Goal: Task Accomplishment & Management: Complete application form

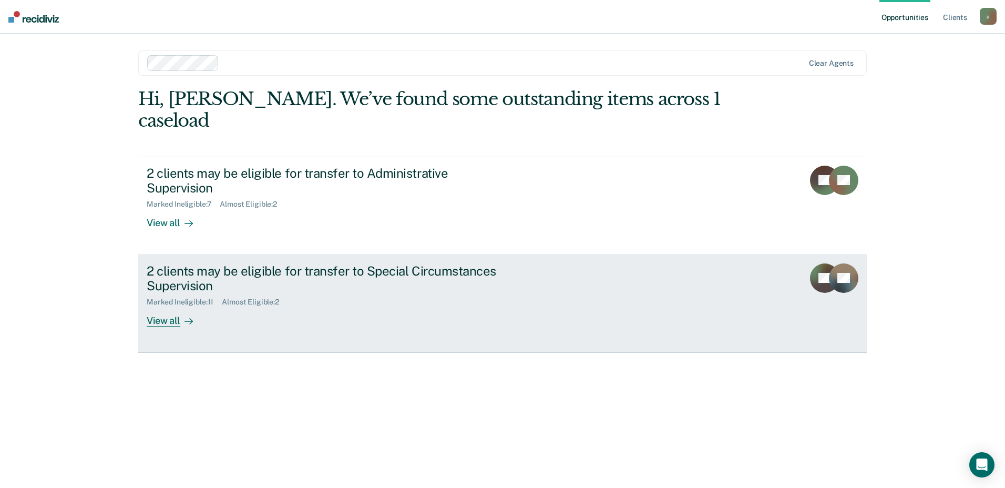
click at [399, 263] on div "2 clients may be eligible for transfer to Special Circumstances Supervision" at bounding box center [331, 278] width 369 height 31
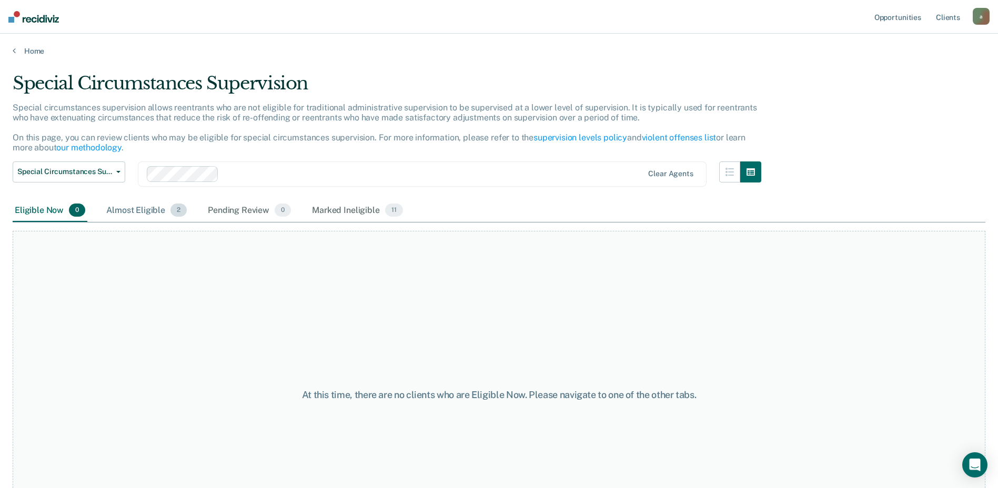
click at [150, 205] on div "Almost Eligible 2" at bounding box center [146, 210] width 85 height 23
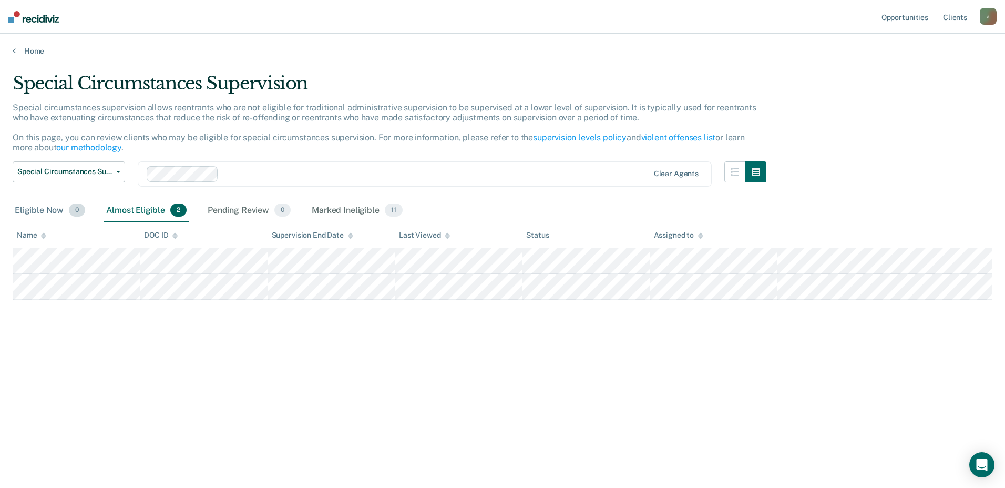
click at [40, 212] on div "Eligible Now 0" at bounding box center [50, 210] width 75 height 23
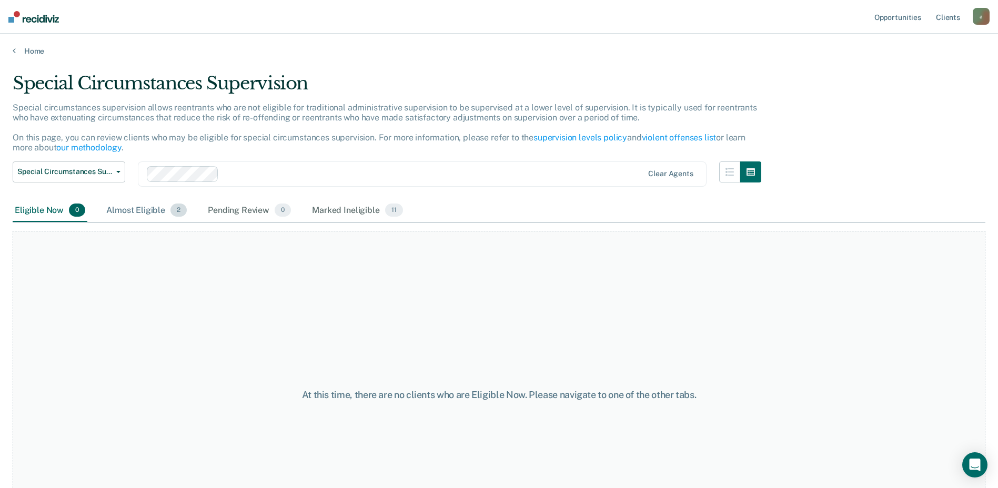
click at [164, 214] on div "Almost Eligible 2" at bounding box center [146, 210] width 85 height 23
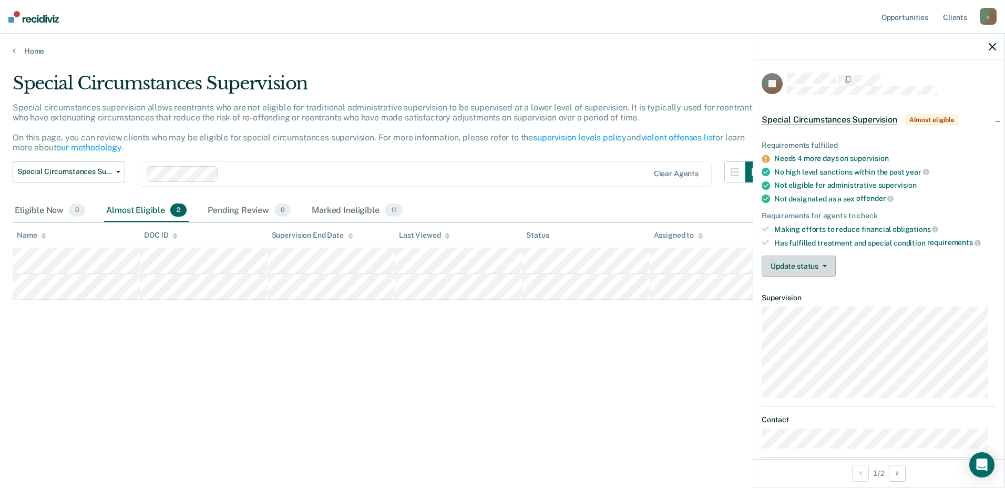
click at [829, 265] on button "Update status" at bounding box center [799, 266] width 74 height 21
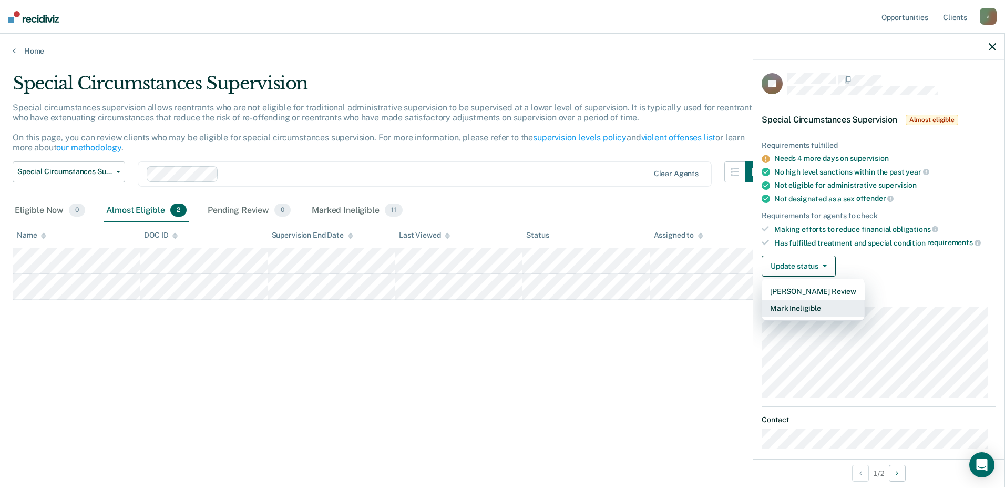
click at [831, 309] on button "Mark Ineligible" at bounding box center [813, 308] width 103 height 17
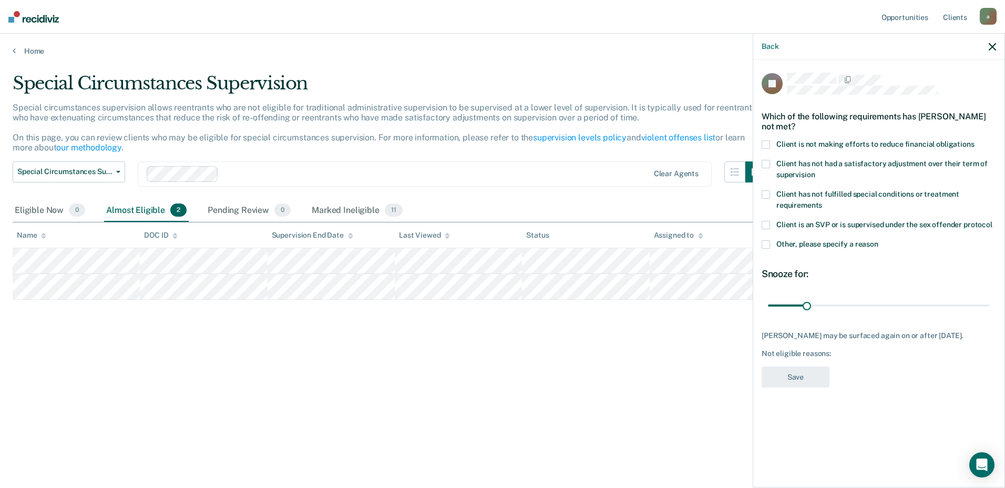
click at [770, 240] on label "Other, please specify a reason" at bounding box center [879, 245] width 235 height 11
click at [879, 240] on input "Other, please specify a reason" at bounding box center [879, 240] width 0 height 0
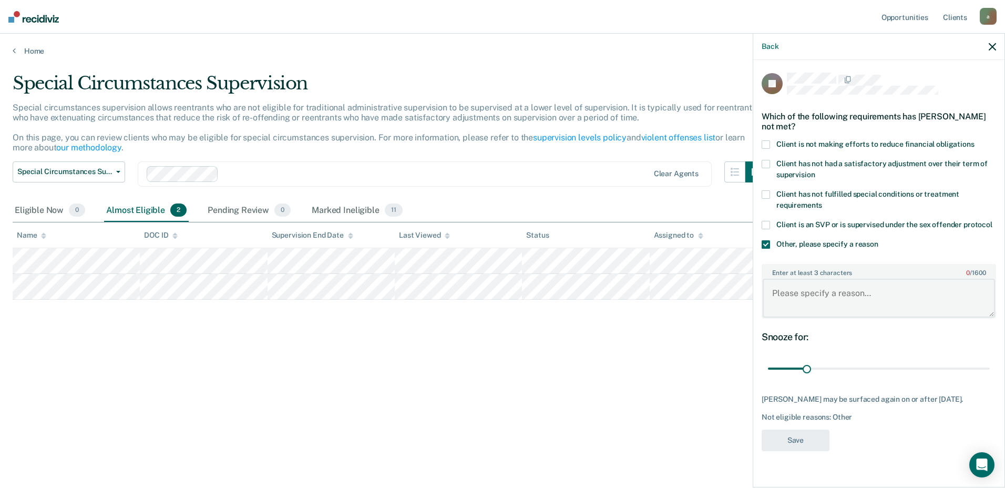
click at [796, 294] on textarea "Enter at least 3 characters 0 / 1600" at bounding box center [879, 298] width 232 height 39
click at [866, 299] on textarea "Needs to complete" at bounding box center [879, 298] width 232 height 39
type textarea "Needs to complete AM treatment."
click at [766, 194] on span at bounding box center [766, 194] width 8 height 8
click at [822, 201] on input "Client has not fulfilled special conditions or treatment requirements" at bounding box center [822, 201] width 0 height 0
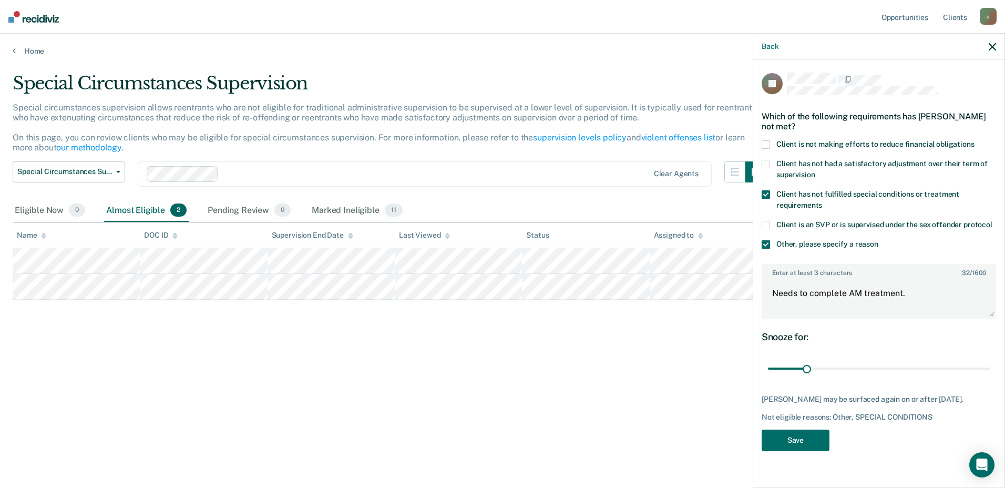
click at [767, 241] on span at bounding box center [766, 244] width 8 height 8
click at [879, 240] on input "Other, please specify a reason" at bounding box center [879, 240] width 0 height 0
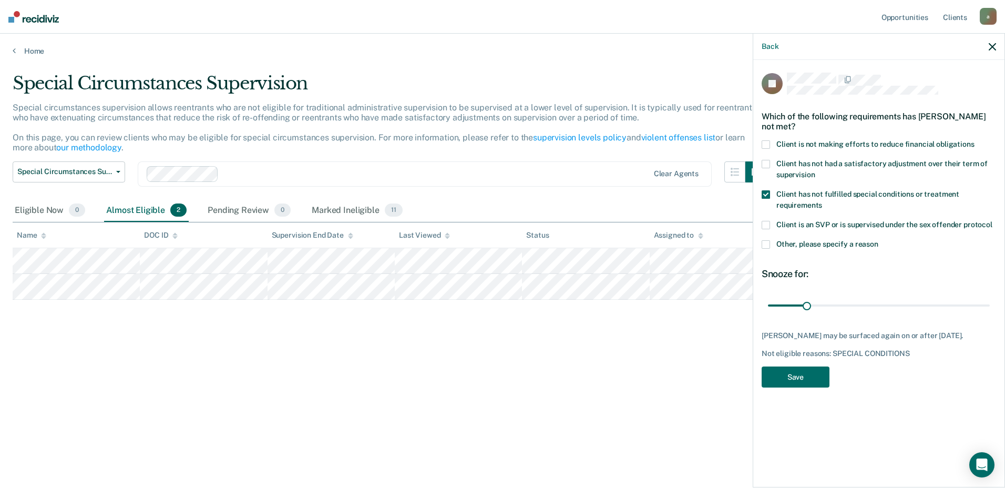
click at [767, 241] on span at bounding box center [766, 244] width 8 height 8
click at [879, 240] on input "Other, please specify a reason" at bounding box center [879, 240] width 0 height 0
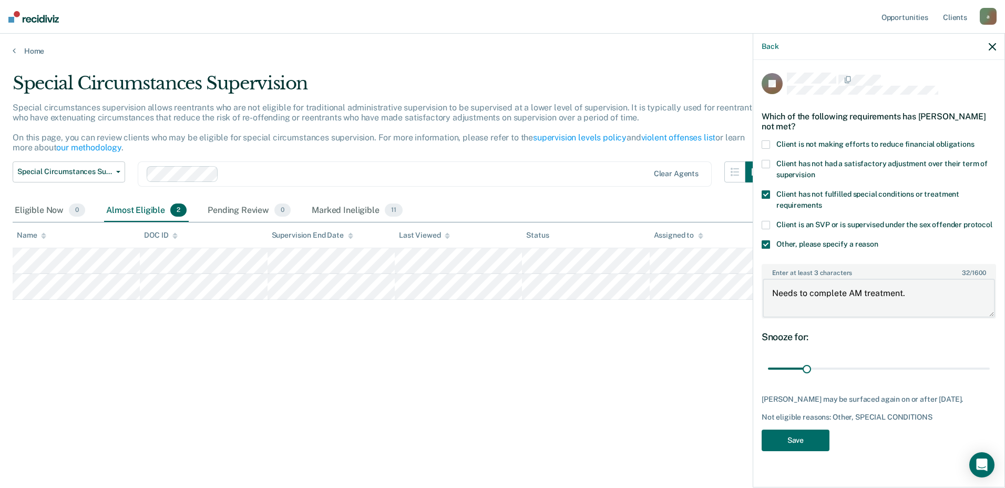
click at [934, 302] on textarea "Needs to complete AM treatment." at bounding box center [879, 298] width 232 height 39
drag, startPoint x: 808, startPoint y: 371, endPoint x: 906, endPoint y: 370, distance: 97.3
type input "113"
click at [906, 370] on input "range" at bounding box center [879, 369] width 222 height 18
click at [788, 440] on button "Save" at bounding box center [796, 441] width 68 height 22
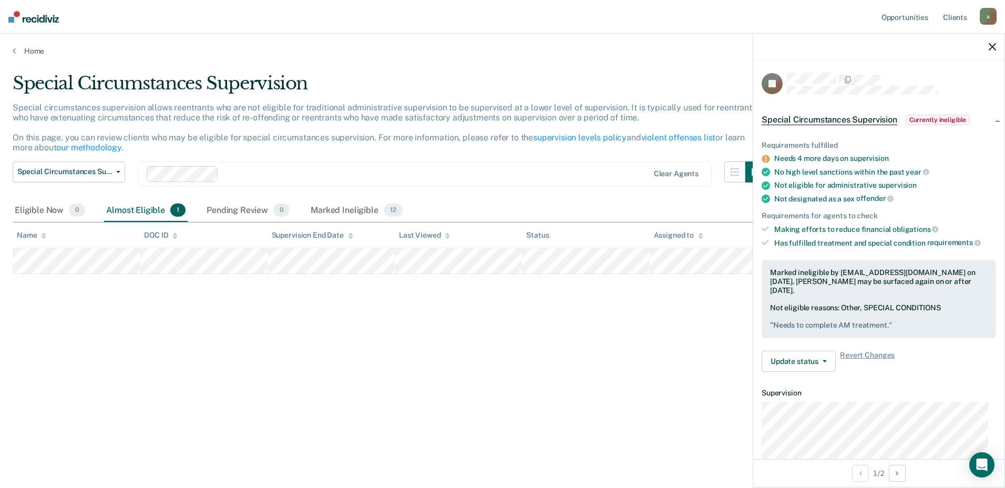
click at [992, 41] on div at bounding box center [879, 47] width 251 height 26
click at [993, 48] on icon "button" at bounding box center [992, 46] width 7 height 7
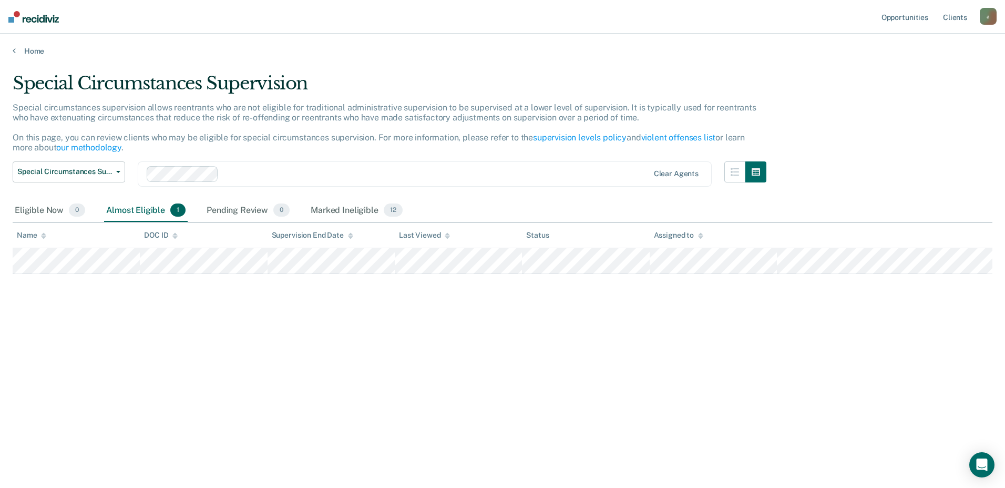
click at [717, 304] on div "Special Circumstances Supervision Special circumstances supervision allows reen…" at bounding box center [503, 241] width 980 height 337
click at [154, 395] on div "Special Circumstances Supervision Special circumstances supervision allows reen…" at bounding box center [503, 241] width 980 height 337
click at [61, 210] on div "Eligible Now 0" at bounding box center [50, 210] width 75 height 23
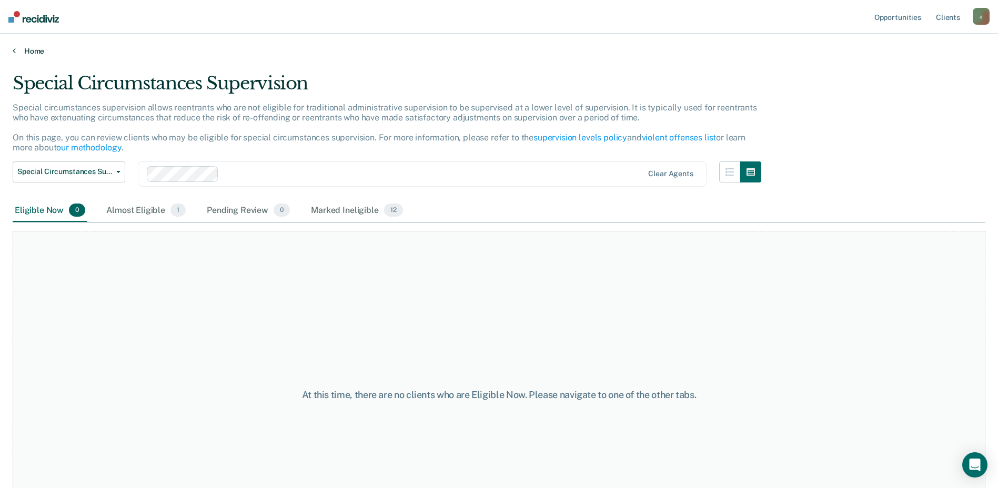
click at [37, 48] on link "Home" at bounding box center [499, 50] width 972 height 9
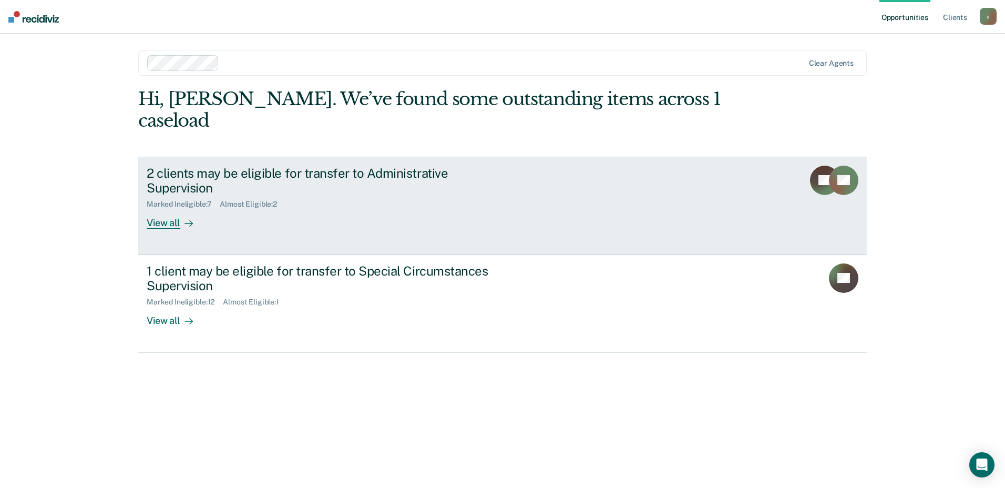
click at [331, 166] on div "2 clients may be eligible for transfer to Administrative Supervision" at bounding box center [331, 181] width 369 height 31
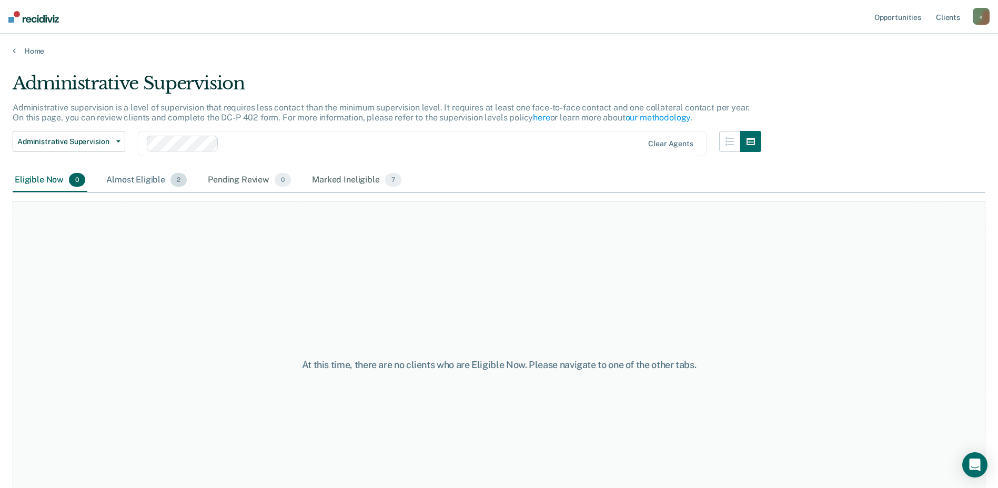
click at [149, 189] on div "Almost Eligible 2" at bounding box center [146, 180] width 85 height 23
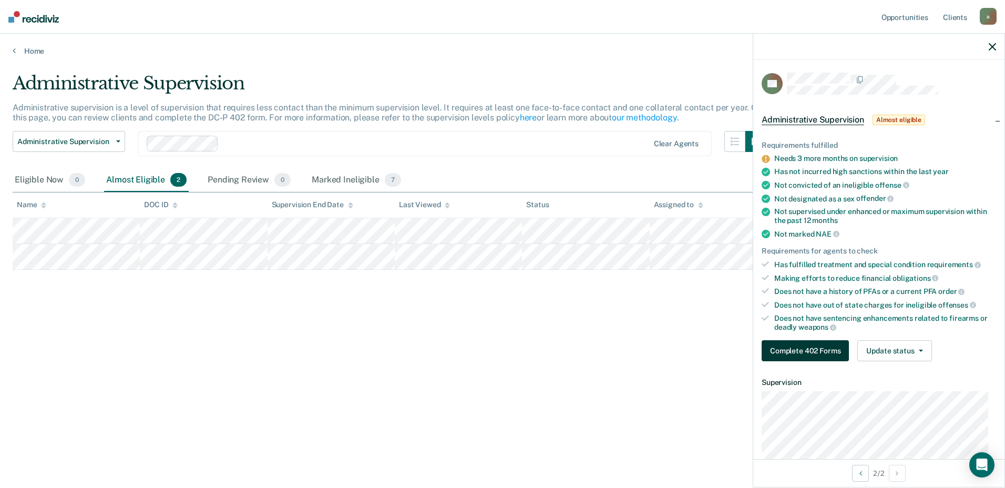
click at [813, 340] on button "Complete 402 Forms" at bounding box center [805, 350] width 87 height 21
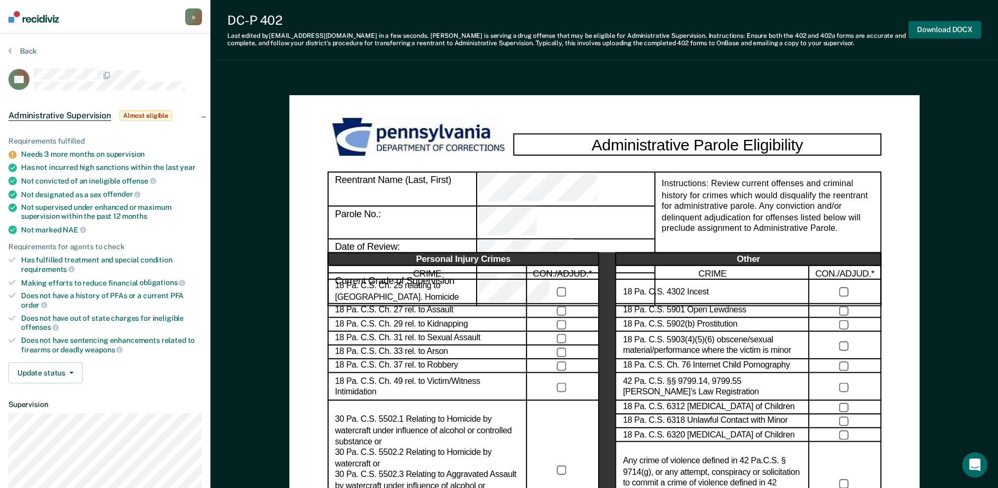
click at [939, 34] on button "Download DOCX" at bounding box center [944, 29] width 73 height 17
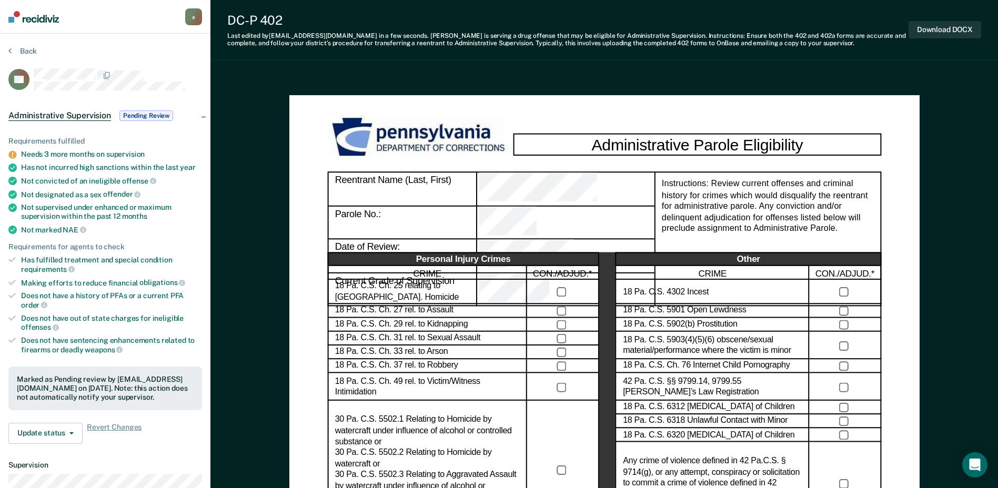
click at [73, 117] on span "Administrative Supervision" at bounding box center [59, 115] width 103 height 11
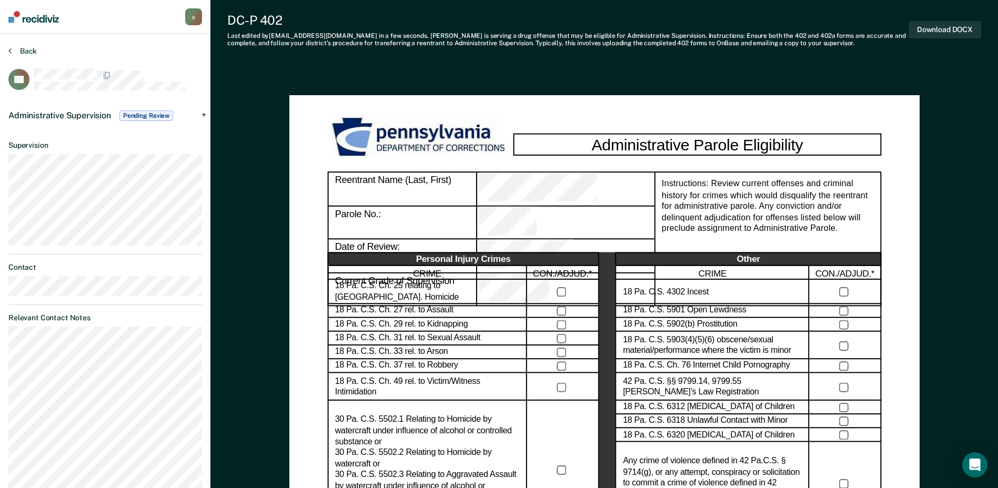
click at [32, 52] on button "Back" at bounding box center [22, 50] width 28 height 9
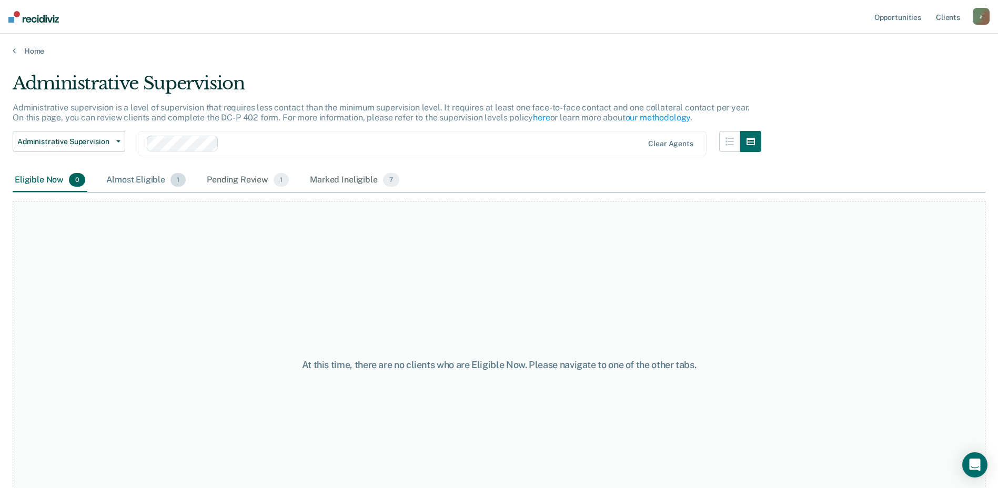
click at [111, 175] on div "Almost Eligible 1" at bounding box center [146, 180] width 84 height 23
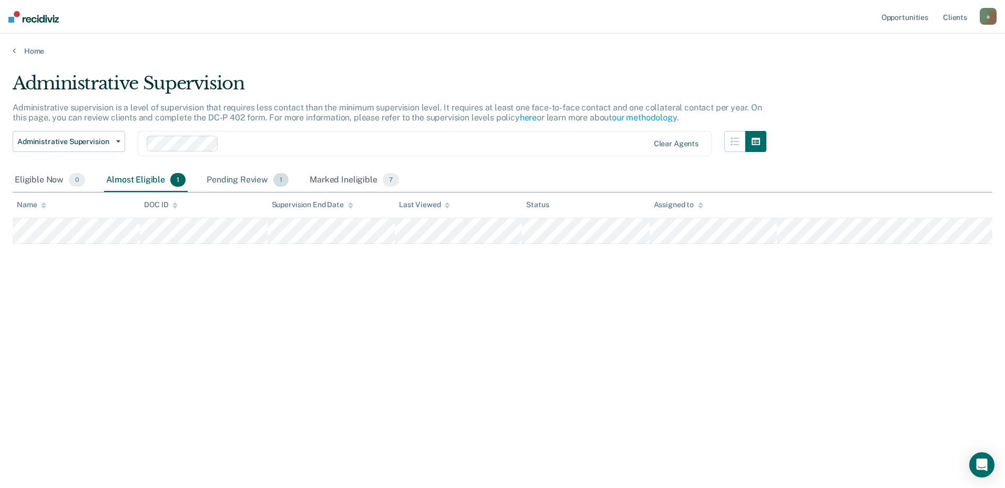
click at [231, 170] on div "Pending Review 1" at bounding box center [248, 180] width 86 height 23
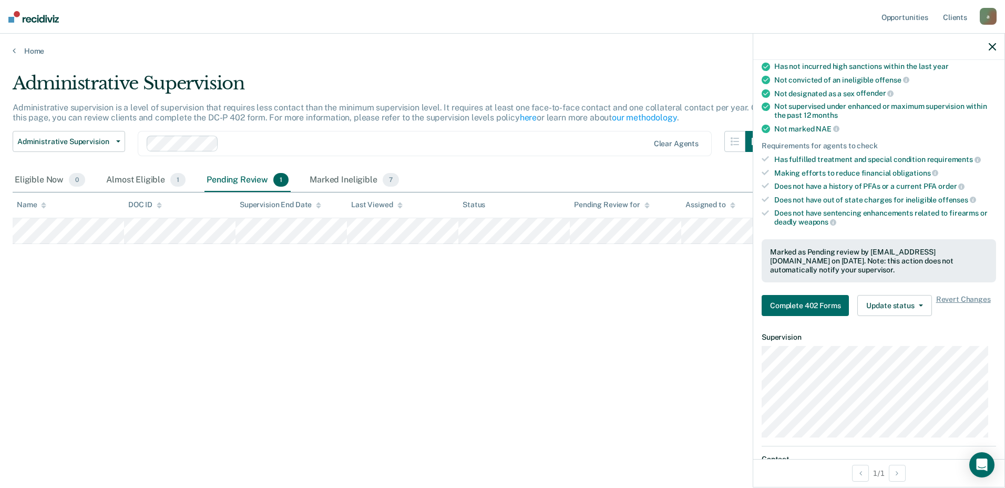
scroll to position [53, 0]
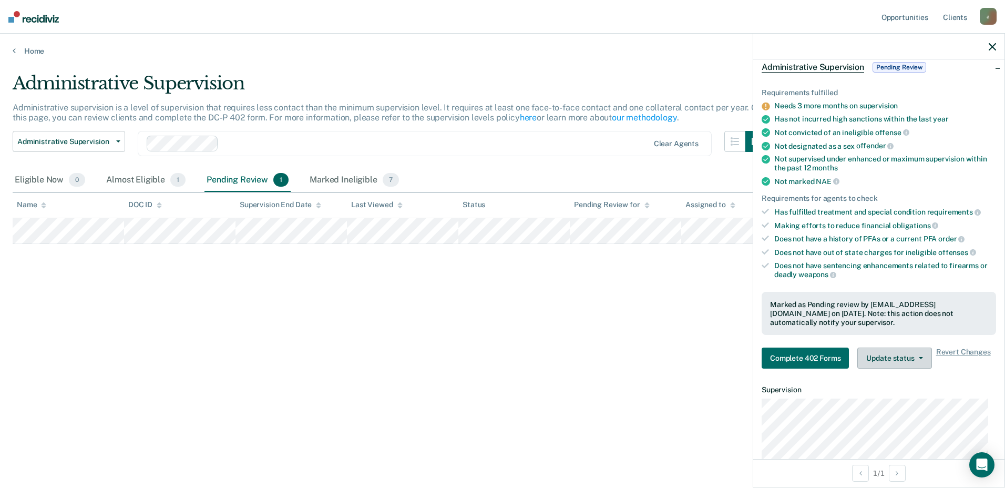
click at [896, 358] on button "Update status" at bounding box center [895, 358] width 74 height 21
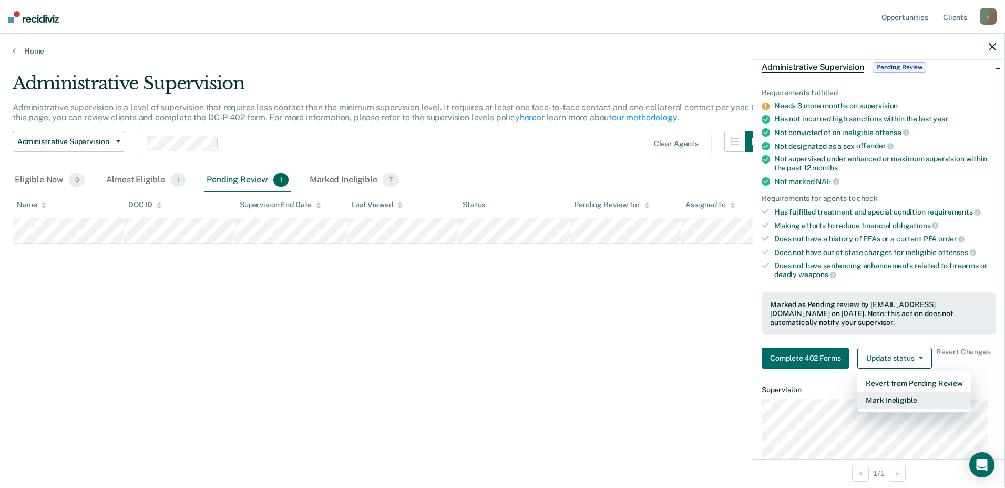
click at [904, 401] on button "Mark Ineligible" at bounding box center [915, 400] width 114 height 17
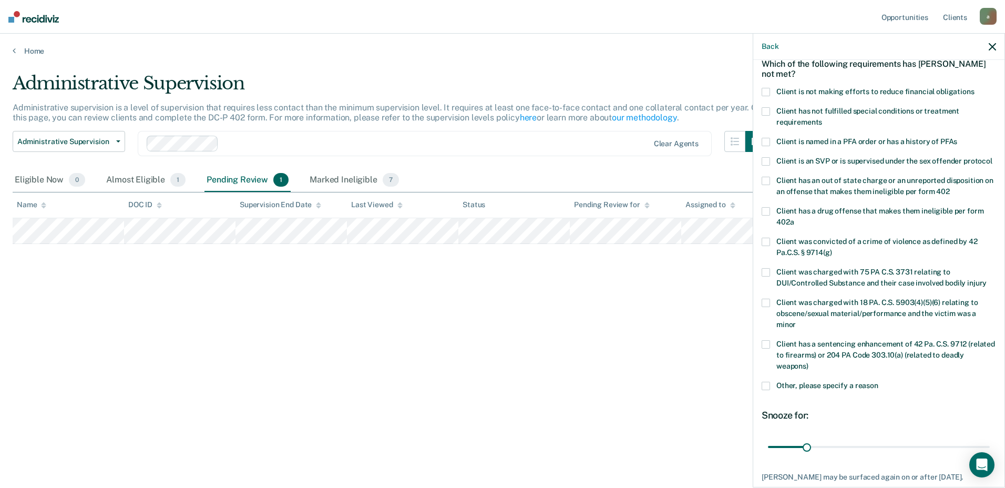
click at [766, 112] on span at bounding box center [766, 111] width 8 height 8
click at [822, 118] on input "Client has not fulfilled special conditions or treatment requirements" at bounding box center [822, 118] width 0 height 0
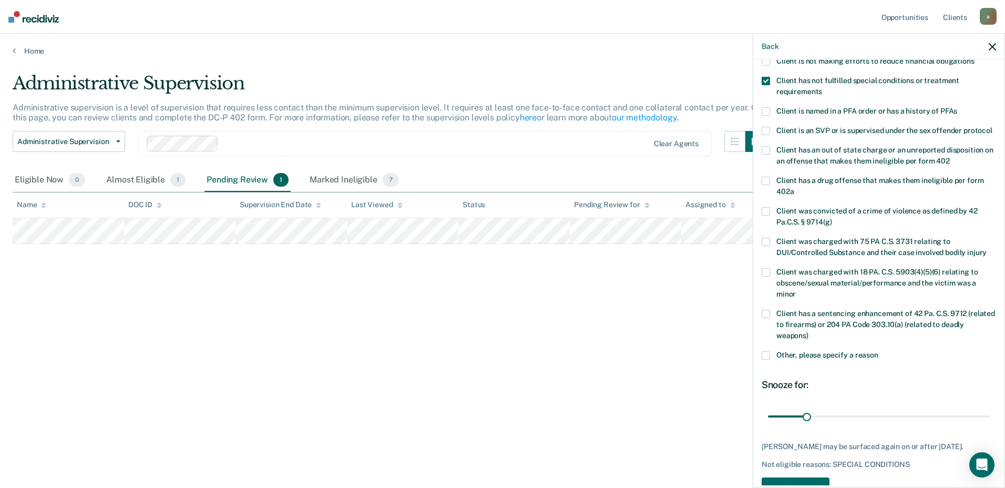
scroll to position [105, 0]
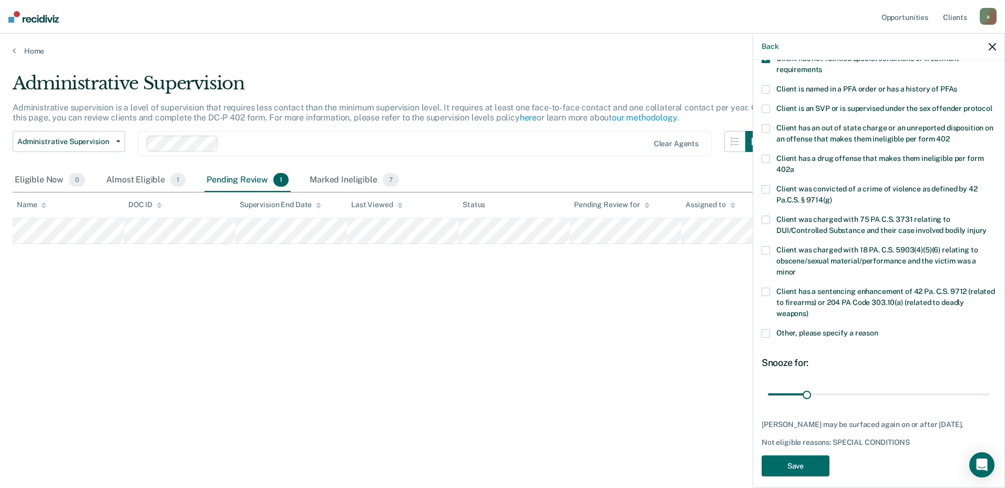
click at [764, 338] on span at bounding box center [766, 333] width 8 height 8
click at [879, 329] on input "Other, please specify a reason" at bounding box center [879, 329] width 0 height 0
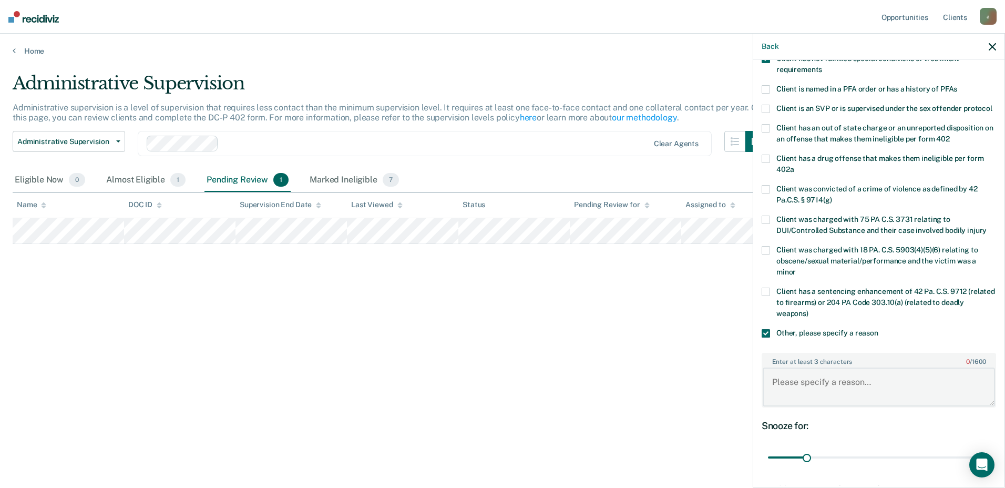
click at [795, 392] on textarea "Enter at least 3 characters 0 / 1600" at bounding box center [879, 387] width 232 height 39
click at [925, 394] on textarea "OPEN TRAFFIC CITATION FOR DRIVING" at bounding box center [879, 387] width 232 height 39
click at [897, 407] on textarea "OPEN TRAFFIC CITATION FOR DRIVING W/O A LICENSE" at bounding box center [879, 387] width 232 height 39
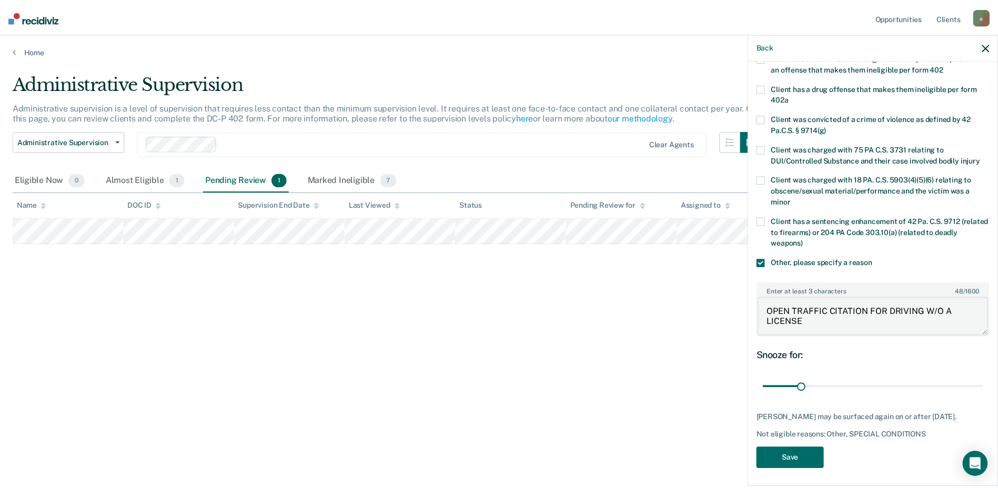
scroll to position [189, 0]
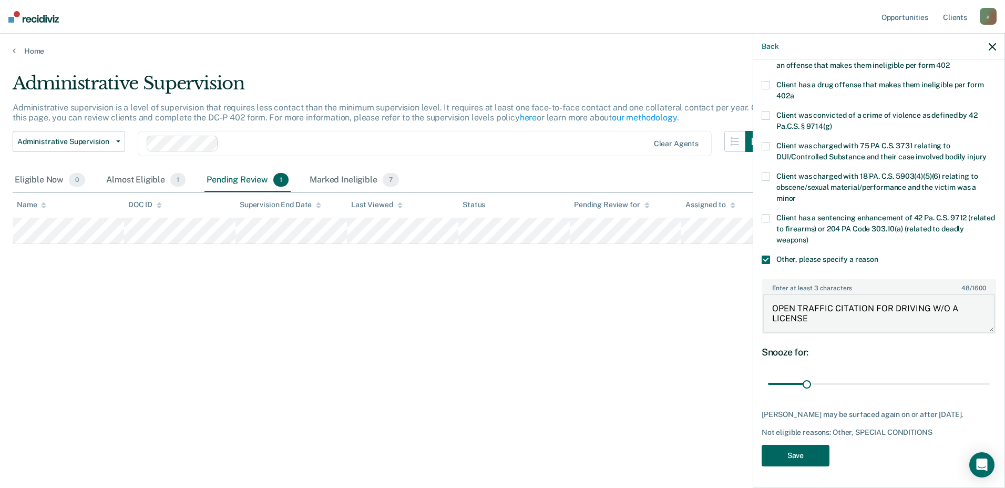
type textarea "OPEN TRAFFIC CITATION FOR DRIVING W/O A LICENSE"
click at [806, 446] on button "Save" at bounding box center [796, 456] width 68 height 22
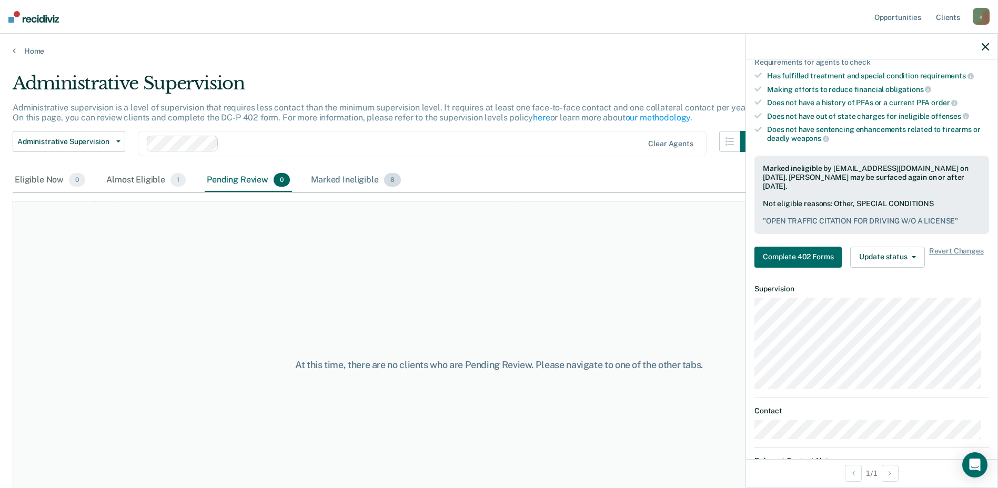
click at [351, 184] on div "Marked Ineligible 8" at bounding box center [356, 180] width 94 height 23
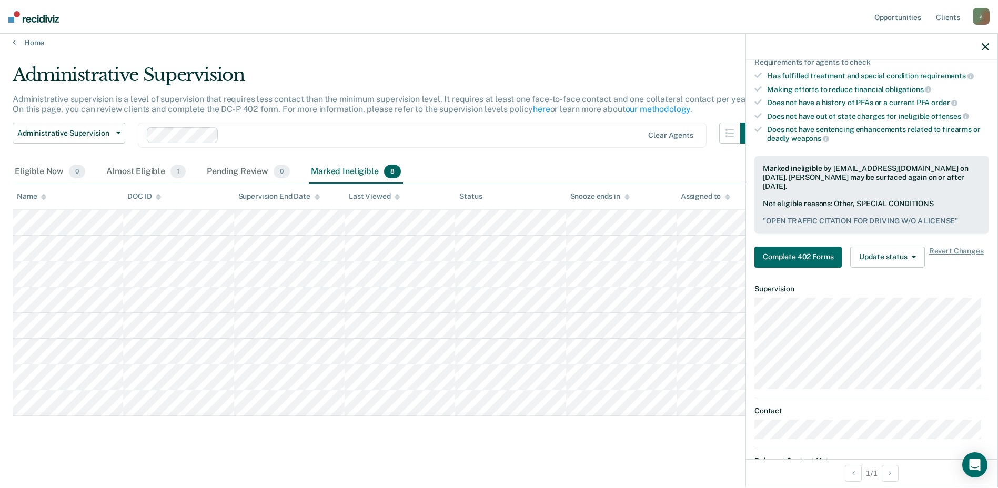
scroll to position [12, 0]
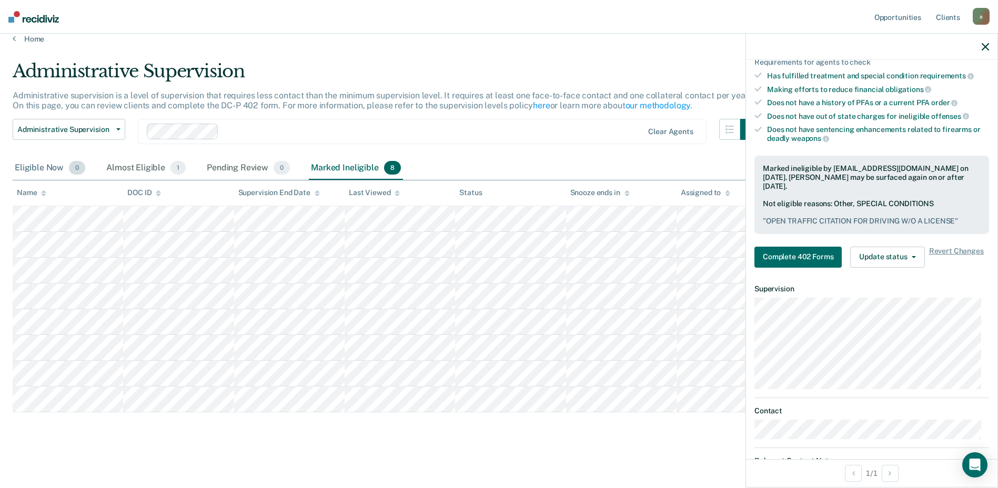
click at [51, 169] on div "Eligible Now 0" at bounding box center [50, 168] width 75 height 23
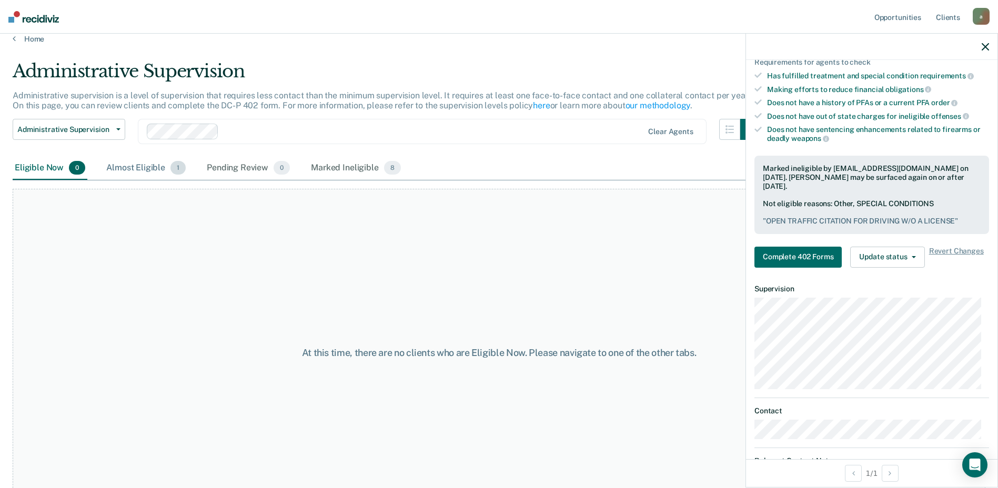
click at [138, 171] on div "Almost Eligible 1" at bounding box center [146, 168] width 84 height 23
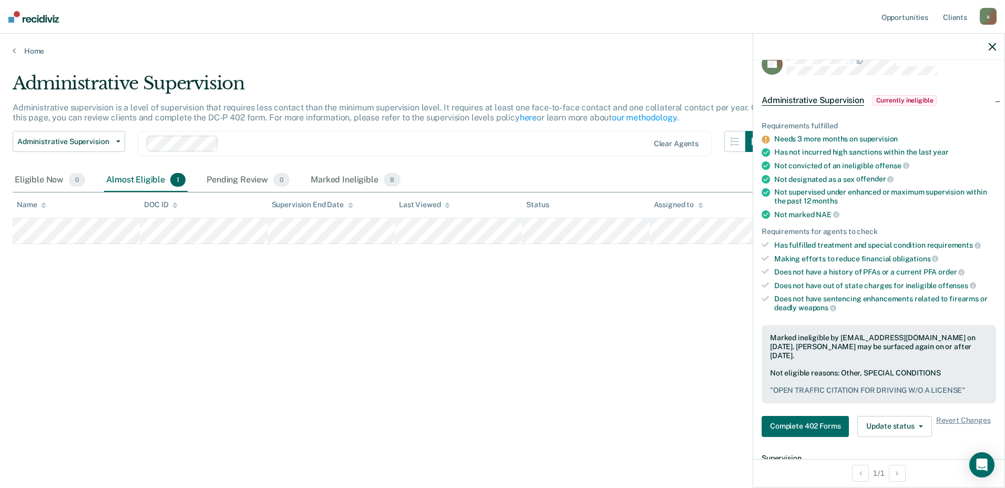
scroll to position [0, 0]
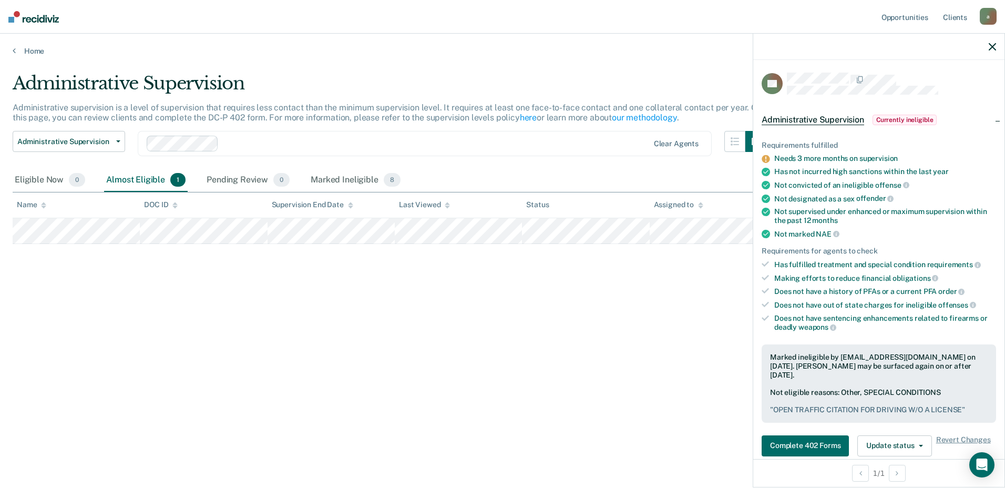
click at [992, 46] on icon "button" at bounding box center [992, 46] width 7 height 7
